Goal: Information Seeking & Learning: Learn about a topic

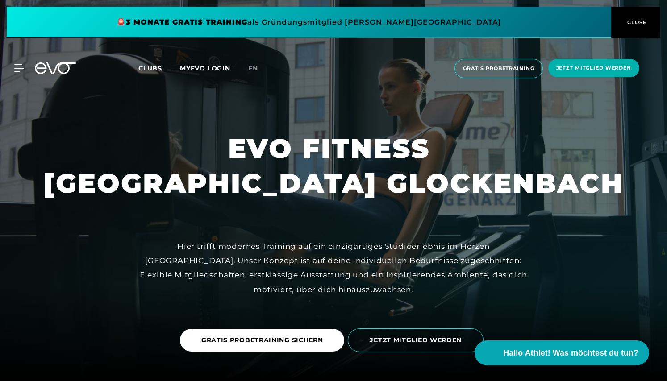
click at [150, 66] on span "Clubs" at bounding box center [150, 68] width 24 height 8
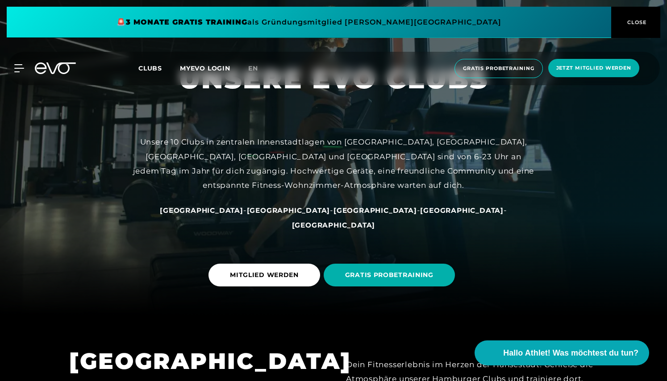
scroll to position [73, 0]
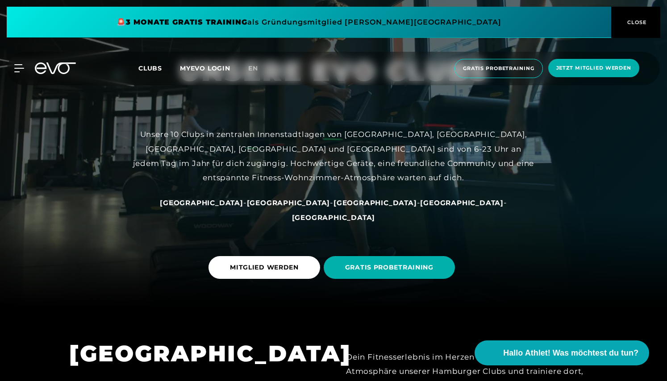
click at [420, 207] on span "[GEOGRAPHIC_DATA]" at bounding box center [461, 203] width 83 height 8
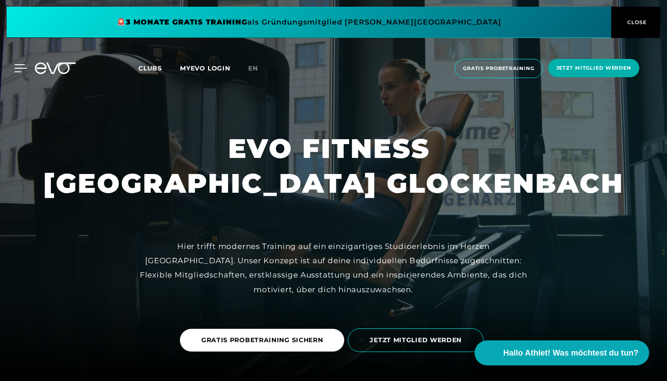
click at [16, 65] on icon at bounding box center [21, 68] width 12 height 7
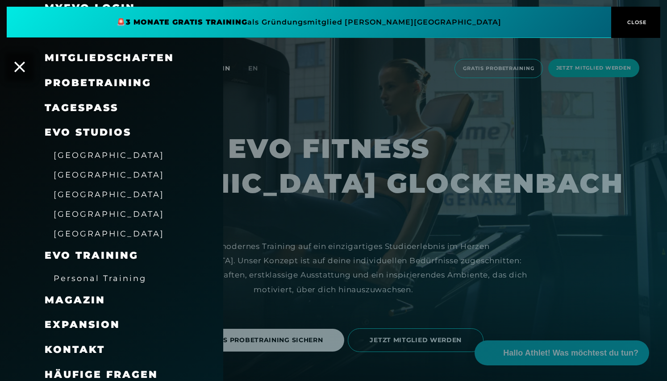
scroll to position [49, 0]
click at [96, 105] on link "TAGESPASS" at bounding box center [82, 108] width 74 height 12
click at [85, 211] on span "[GEOGRAPHIC_DATA]" at bounding box center [109, 214] width 111 height 9
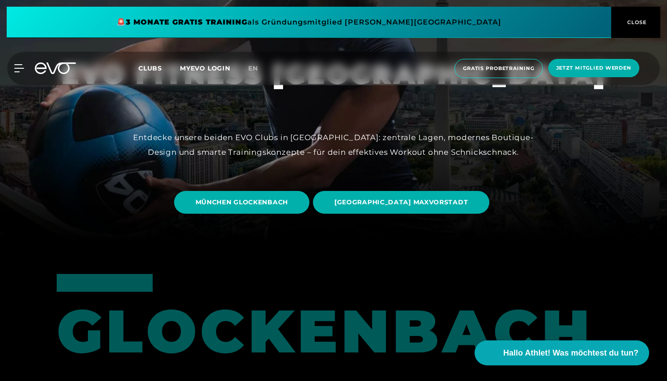
scroll to position [139, 0]
click at [264, 204] on span "MÜNCHEN GLOCKENBACH" at bounding box center [242, 201] width 92 height 9
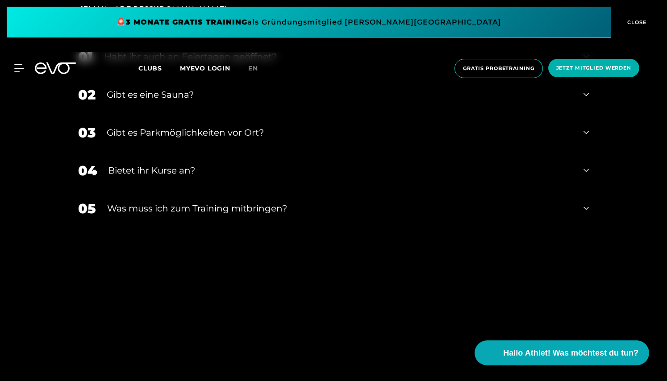
scroll to position [2907, 0]
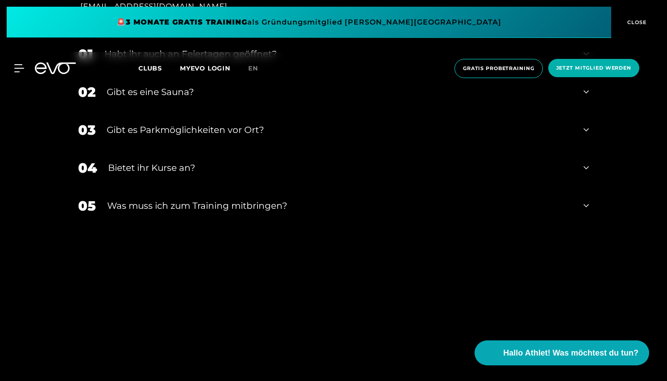
click at [176, 161] on div "Bietet ihr Kurse an?" at bounding box center [340, 167] width 464 height 13
